Goal: Task Accomplishment & Management: Manage account settings

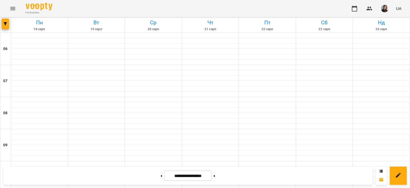
scroll to position [118, 0]
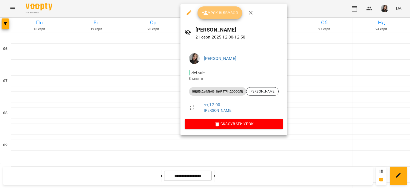
click at [221, 11] on span "Урок відбувся" at bounding box center [220, 13] width 36 height 6
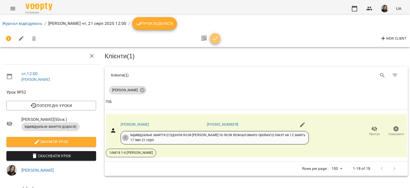
click at [219, 40] on span "button" at bounding box center [215, 38] width 11 height 6
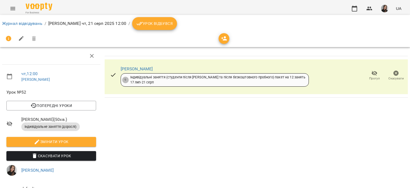
click at [157, 18] on button "Урок відбувся" at bounding box center [154, 23] width 45 height 13
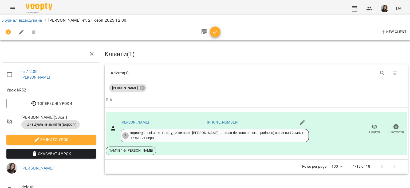
scroll to position [25, 0]
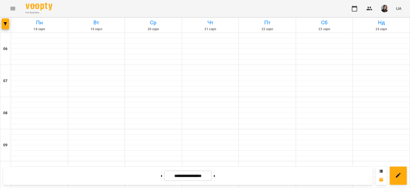
scroll to position [157, 0]
